Goal: Task Accomplishment & Management: Use online tool/utility

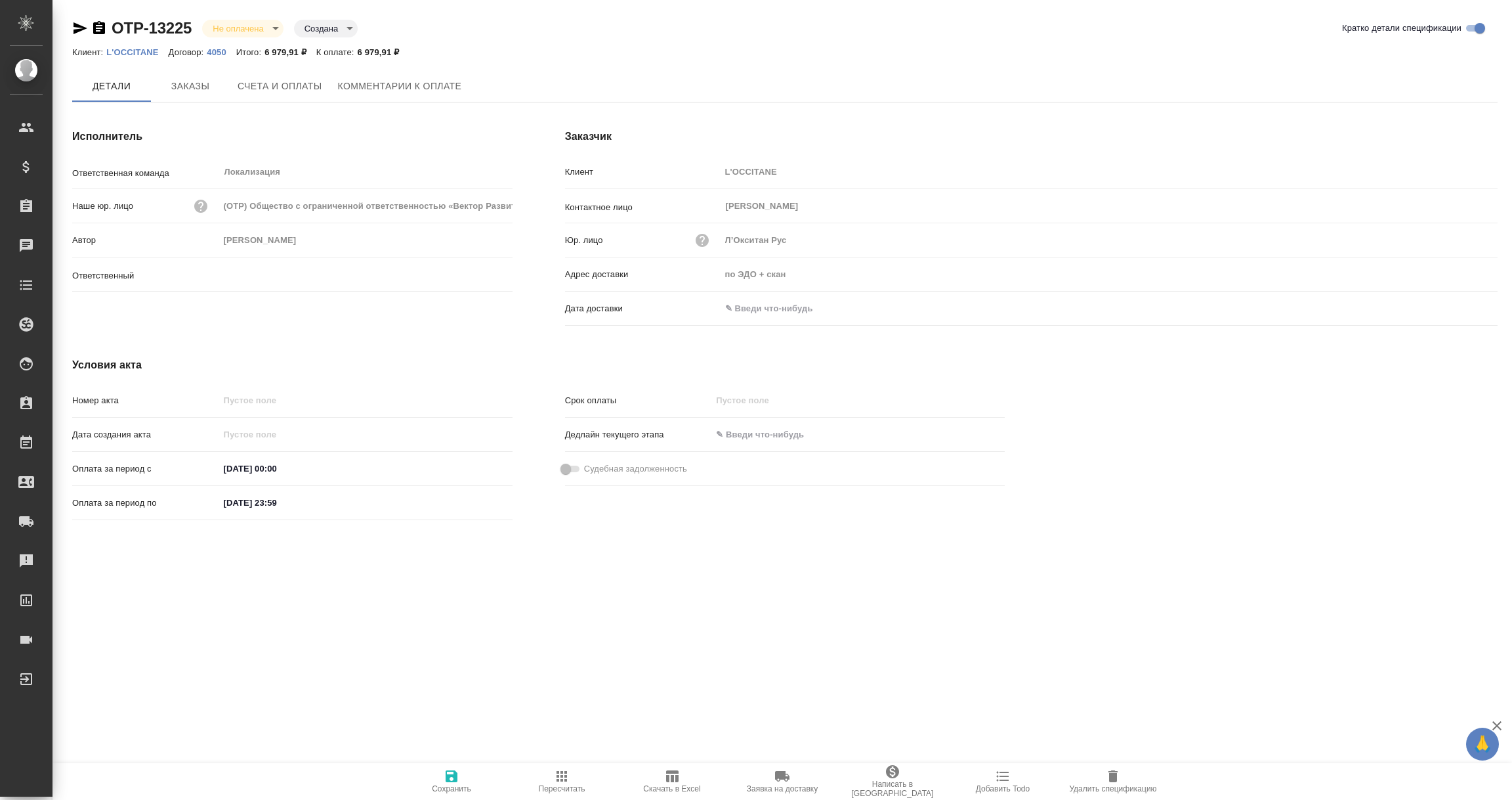
click at [759, 302] on input "text" at bounding box center [778, 308] width 115 height 19
type input "Загородних Виктория"
click at [1463, 305] on icon "button" at bounding box center [1459, 308] width 16 height 16
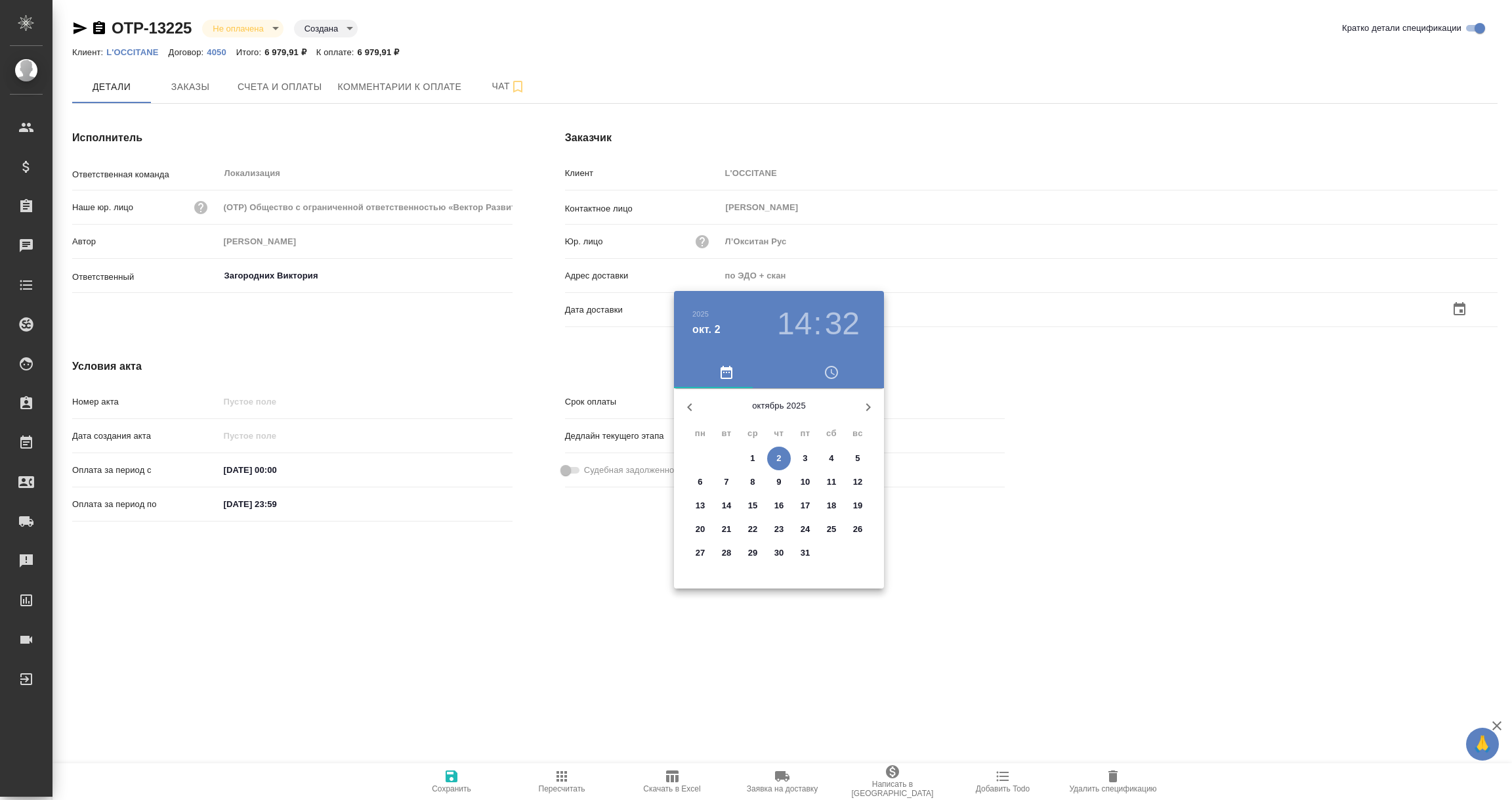
click at [776, 455] on p "2" at bounding box center [778, 458] width 4 height 13
type input "[DATE] 14:32"
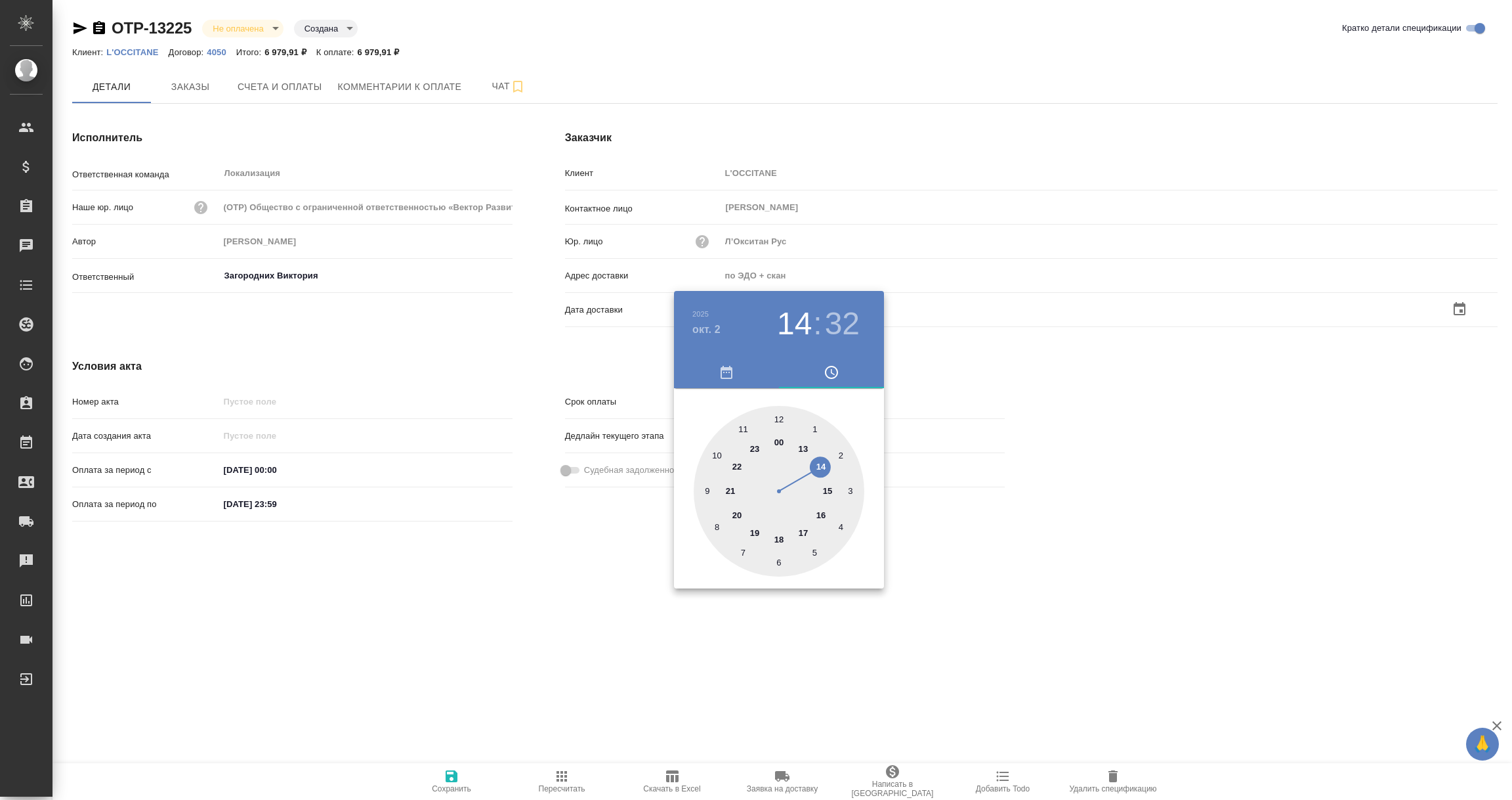
click at [504, 544] on div at bounding box center [756, 400] width 1512 height 800
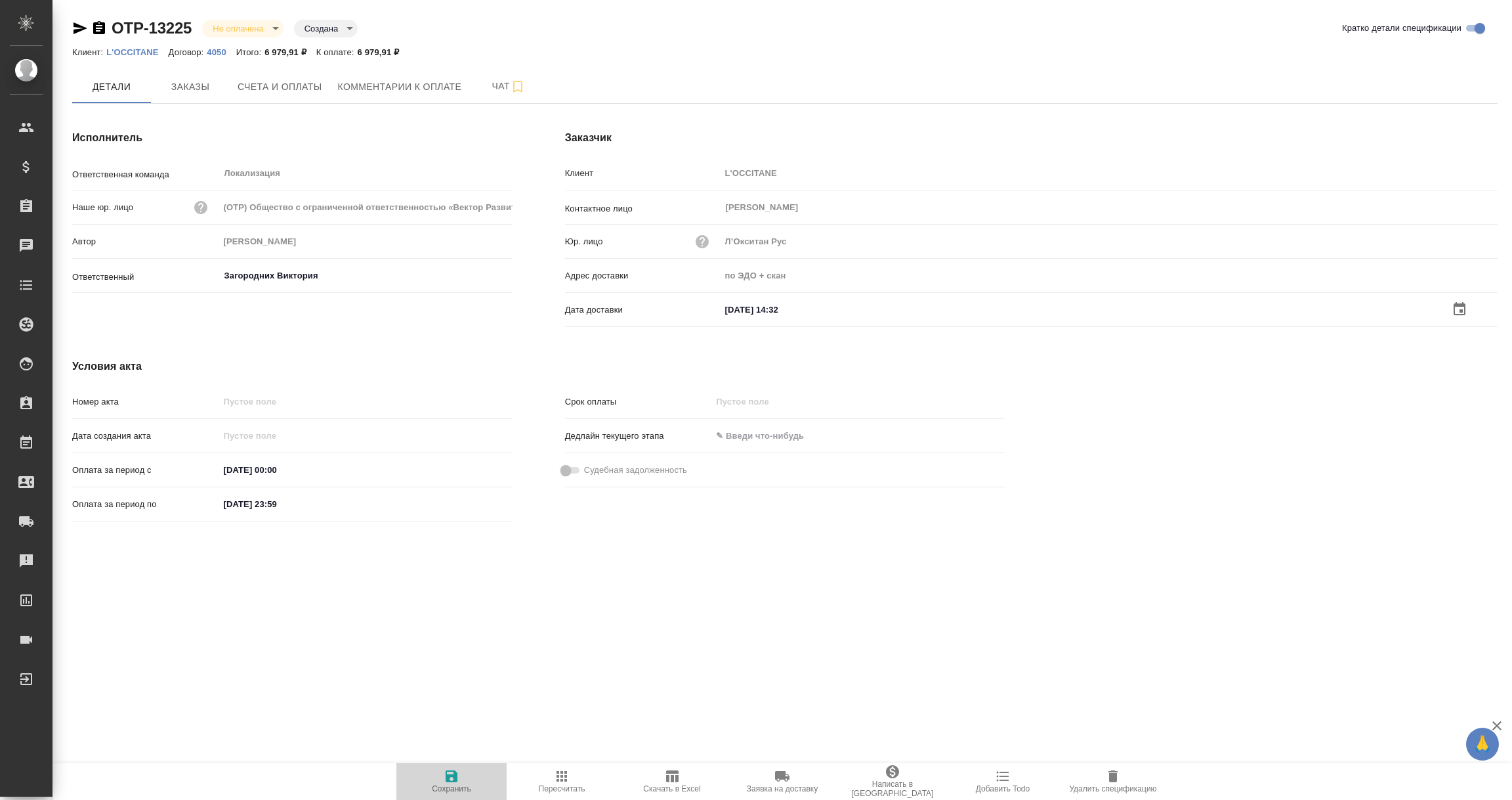
click at [445, 778] on icon "button" at bounding box center [452, 776] width 16 height 16
click at [775, 309] on input "text" at bounding box center [778, 308] width 115 height 19
click at [1457, 307] on icon "button" at bounding box center [1459, 308] width 16 height 16
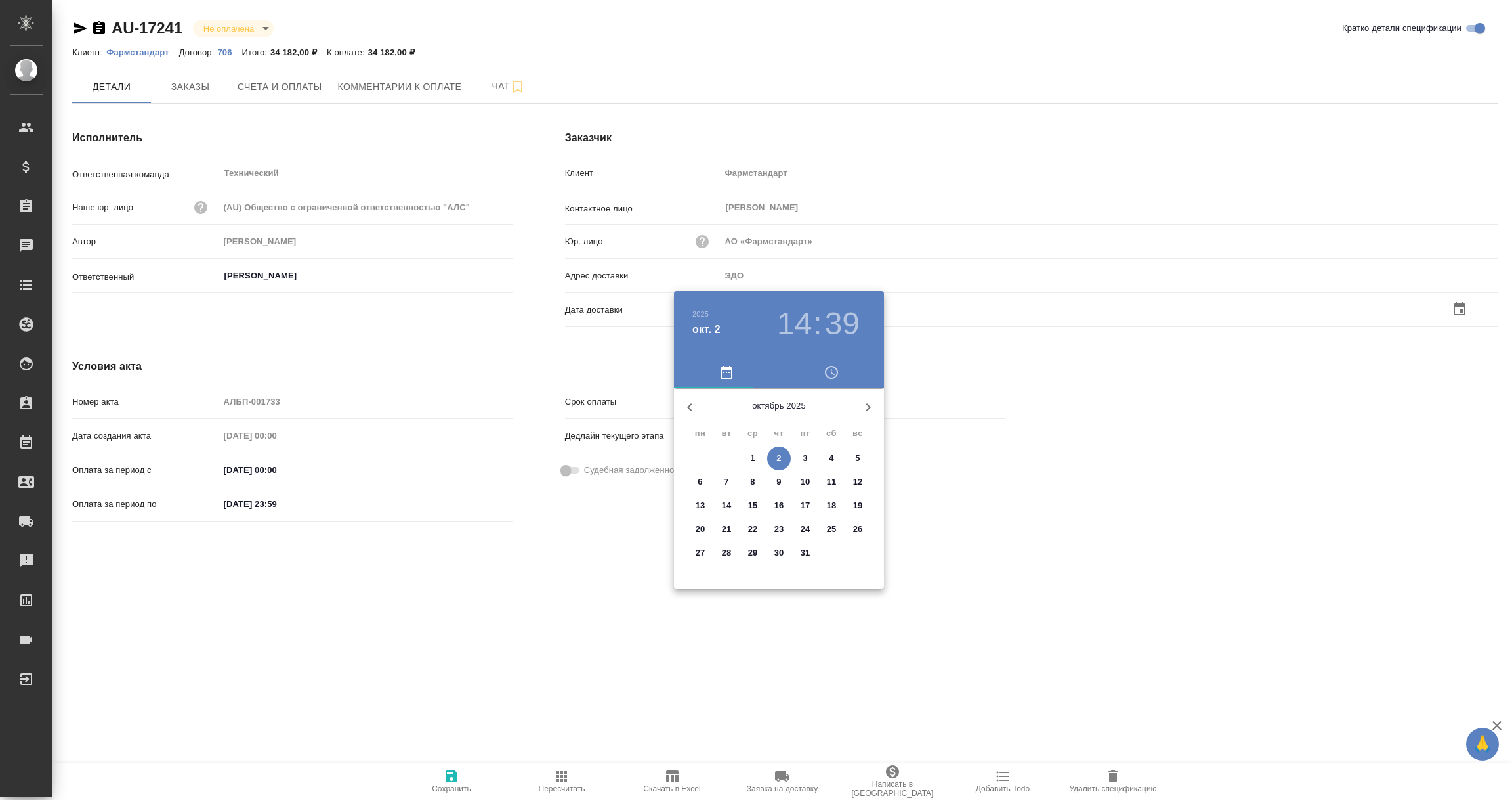
click at [777, 459] on p "2" at bounding box center [778, 458] width 4 height 13
type input "02.10.2025 14:39"
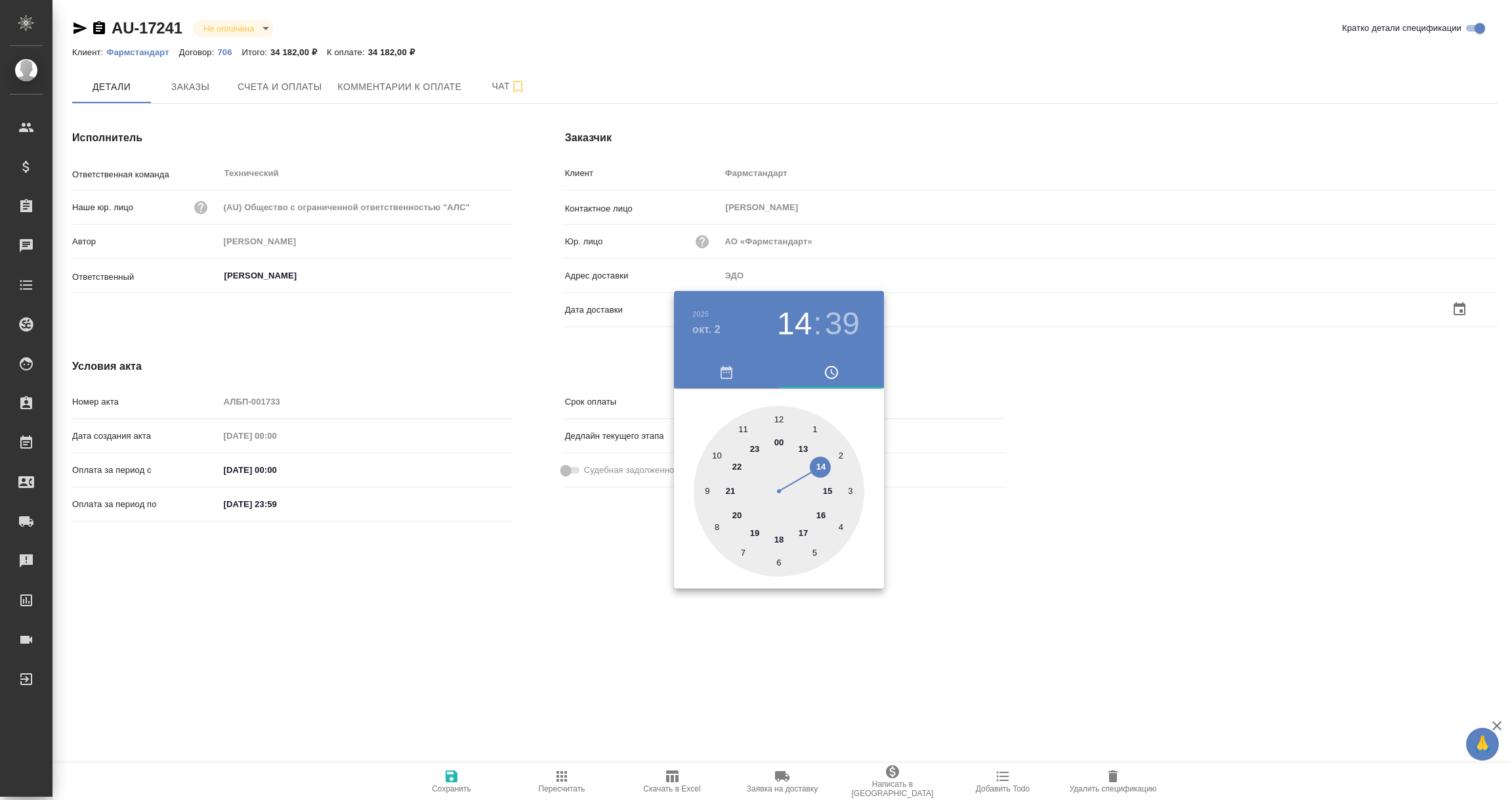
click at [496, 574] on div at bounding box center [756, 400] width 1512 height 800
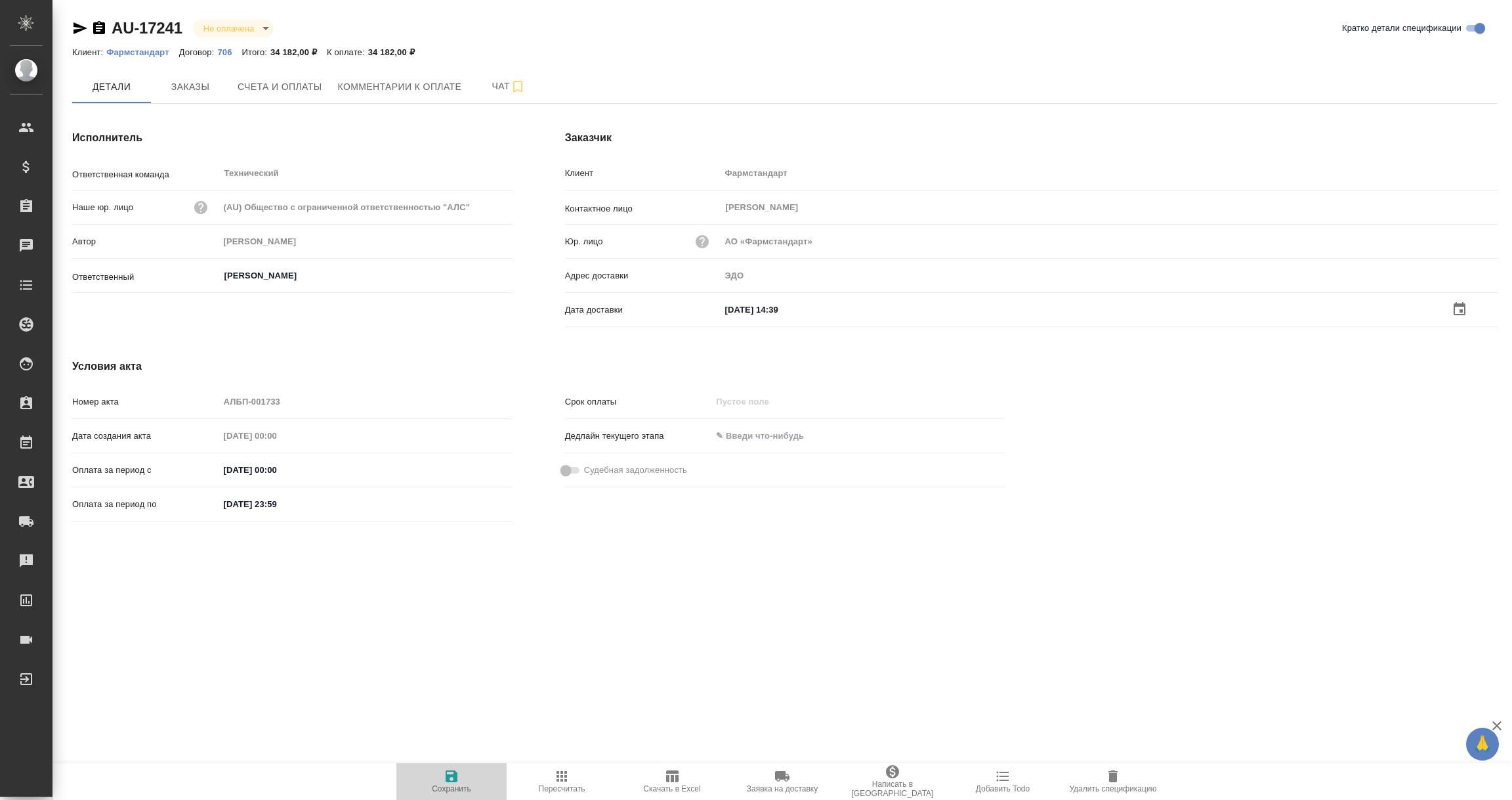
click at [447, 773] on icon "button" at bounding box center [452, 776] width 16 height 16
